Goal: Check status: Check status

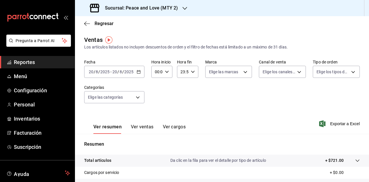
click at [147, 127] on button "Ver ventas" at bounding box center [142, 129] width 23 height 10
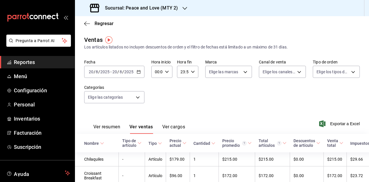
click at [157, 10] on h3 "Sucursal: Peace and Love (MTY 2)" at bounding box center [139, 8] width 78 height 7
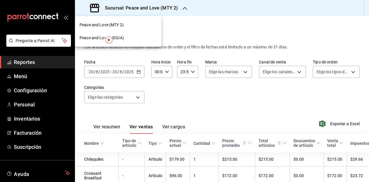
click at [126, 40] on div "Peace and Love (REGIA)" at bounding box center [118, 38] width 77 height 6
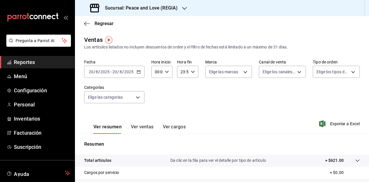
click at [141, 128] on button "Ver ventas" at bounding box center [142, 129] width 23 height 10
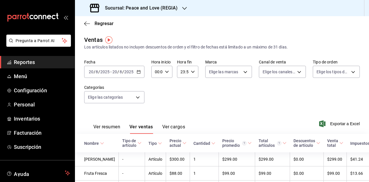
click at [87, 20] on div "Regresar" at bounding box center [222, 23] width 294 height 15
click at [99, 23] on span "Regresar" at bounding box center [104, 23] width 19 height 5
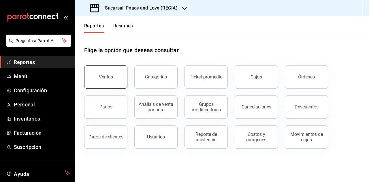
click at [104, 80] on button "Ventas" at bounding box center [105, 76] width 43 height 23
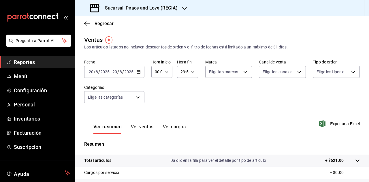
click at [181, 10] on div "Sucursal: Peace and Love (REGIA)" at bounding box center [135, 8] width 110 height 16
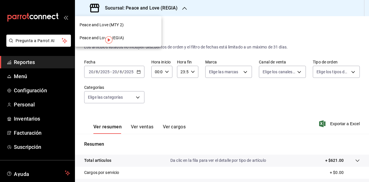
click at [135, 25] on div "Peace and Love (MTY 2)" at bounding box center [118, 25] width 77 height 6
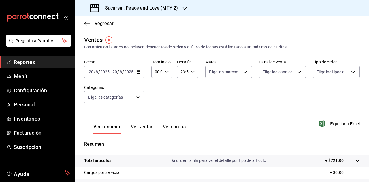
click at [175, 7] on h3 "Sucursal: Peace and Love (MTY 2)" at bounding box center [139, 8] width 78 height 7
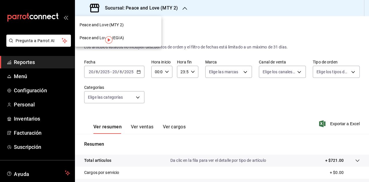
click at [142, 39] on div "Peace and Love (REGIA)" at bounding box center [118, 38] width 77 height 6
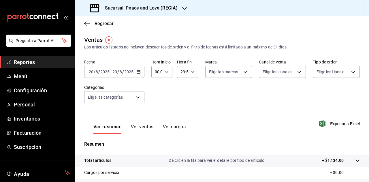
click at [138, 126] on button "Ver ventas" at bounding box center [142, 129] width 23 height 10
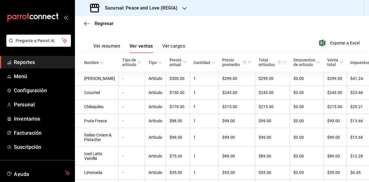
scroll to position [34, 0]
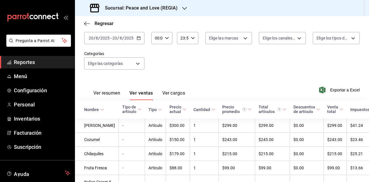
click at [96, 27] on div "Regresar" at bounding box center [222, 23] width 294 height 15
click at [96, 24] on span "Regresar" at bounding box center [104, 23] width 19 height 5
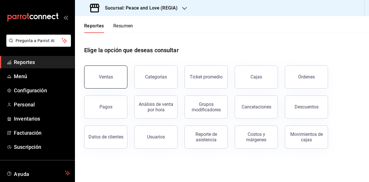
click at [124, 76] on button "Ventas" at bounding box center [105, 76] width 43 height 23
